Goal: Information Seeking & Learning: Learn about a topic

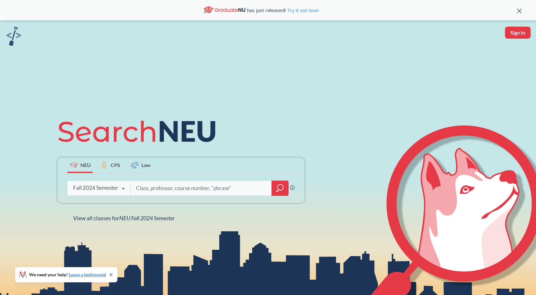
click at [110, 191] on div "Fall 2024 Semester" at bounding box center [95, 187] width 45 height 7
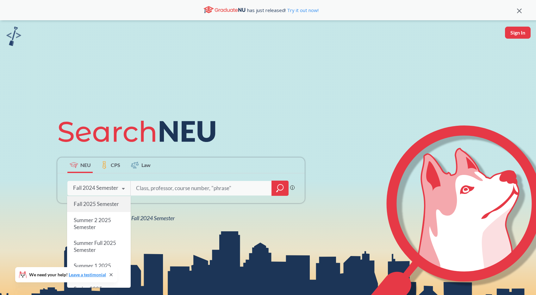
click at [103, 205] on span "Fall 2025 Semester" at bounding box center [96, 203] width 45 height 7
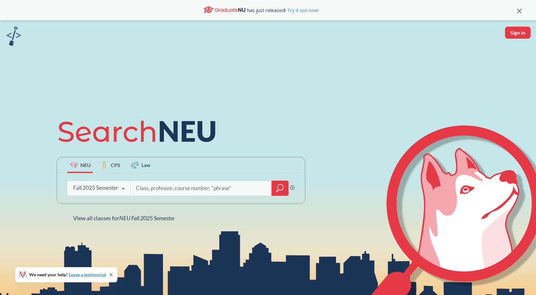
click at [168, 185] on input "search" at bounding box center [202, 187] width 132 height 13
type input "cs 5001"
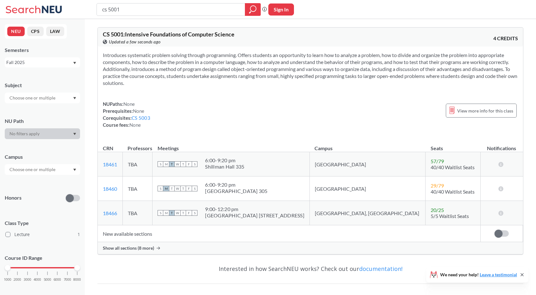
click at [142, 247] on span "Show all sections (8 more)" at bounding box center [128, 248] width 51 height 6
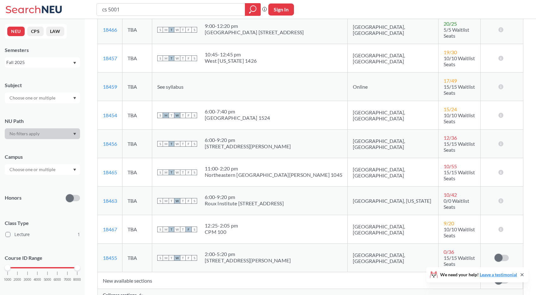
scroll to position [194, 0]
drag, startPoint x: 122, startPoint y: 164, endPoint x: 100, endPoint y: 162, distance: 22.2
click at [100, 186] on td "18463 View this section on Banner." at bounding box center [110, 200] width 25 height 28
copy link "18463"
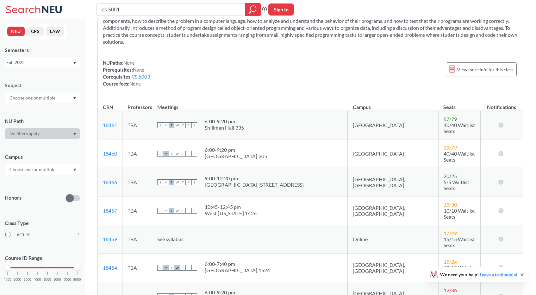
scroll to position [40, 0]
click at [146, 77] on link "CS 5003" at bounding box center [141, 78] width 19 height 6
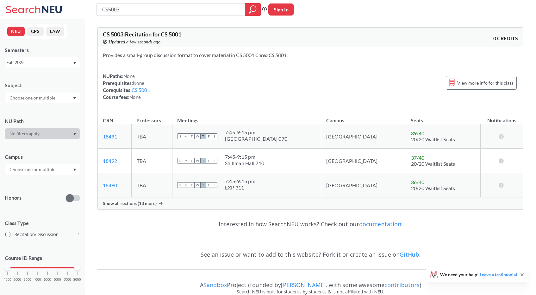
click at [137, 204] on span "Show all sections (13 more)" at bounding box center [130, 203] width 54 height 6
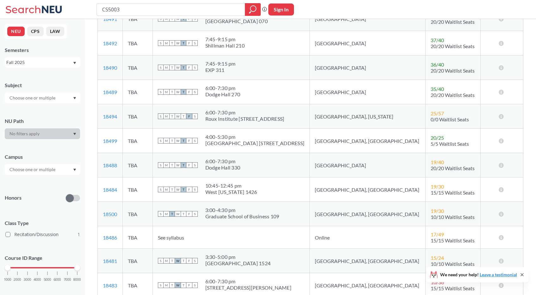
scroll to position [115, 0]
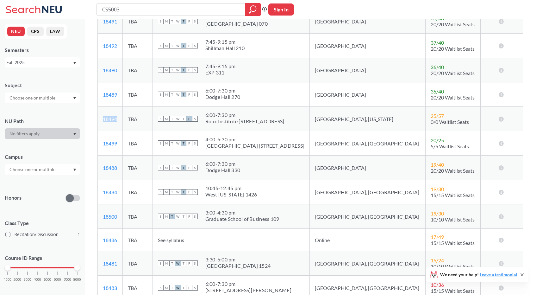
drag, startPoint x: 120, startPoint y: 117, endPoint x: 101, endPoint y: 118, distance: 19.3
click at [101, 118] on td "18494 View this section on Banner." at bounding box center [110, 119] width 25 height 24
copy link "18494"
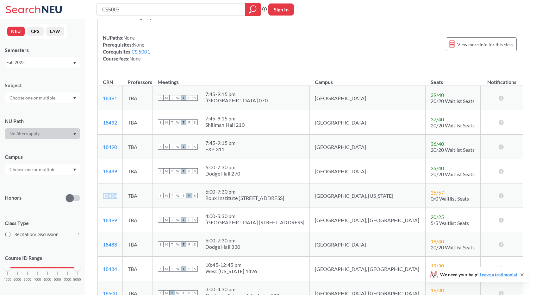
scroll to position [47, 0]
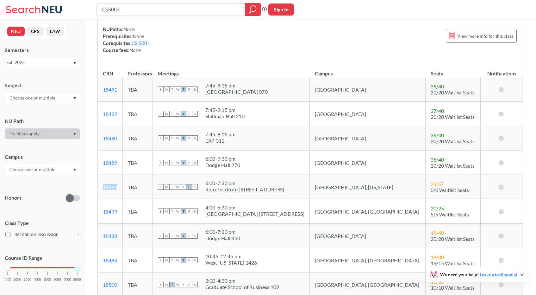
copy link "18494"
click at [187, 1] on div "CS5003 Phrase search guarantees the exact search appears in the results. Ex. If…" at bounding box center [268, 9] width 536 height 19
click at [174, 12] on input "CS5003" at bounding box center [171, 9] width 139 height 11
type input "CS 5001"
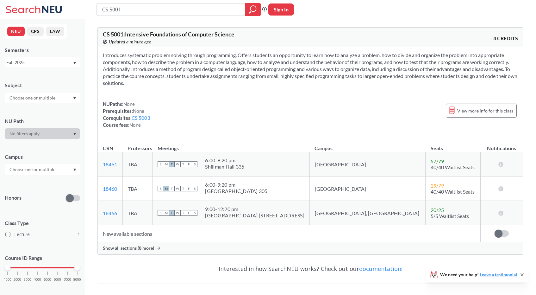
click at [131, 240] on td "New available sections" at bounding box center [289, 233] width 383 height 17
click at [132, 247] on span "Show all sections (8 more)" at bounding box center [128, 248] width 51 height 6
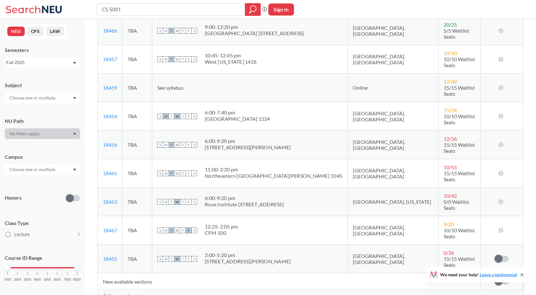
scroll to position [182, 0]
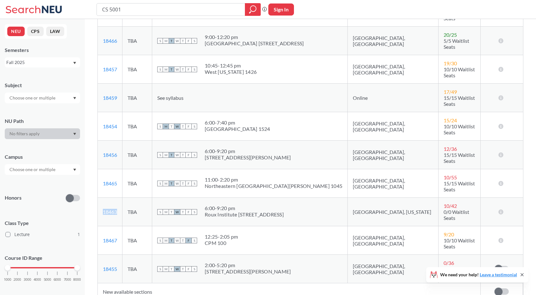
drag, startPoint x: 125, startPoint y: 176, endPoint x: 102, endPoint y: 174, distance: 23.5
click at [102, 198] on td "18463 View this section on Banner." at bounding box center [110, 212] width 25 height 28
copy link "18463"
